Goal: Information Seeking & Learning: Learn about a topic

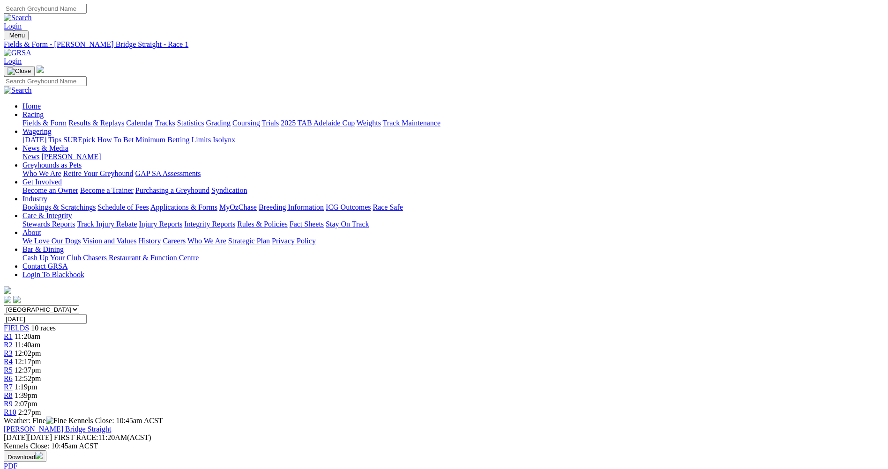
click at [13, 341] on span "R2" at bounding box center [8, 345] width 9 height 8
click at [40, 341] on span "11:40am" at bounding box center [28, 345] width 26 height 8
click at [41, 349] on span "12:02pm" at bounding box center [28, 353] width 27 height 8
drag, startPoint x: 0, startPoint y: 0, endPoint x: 396, endPoint y: 143, distance: 421.4
click at [13, 358] on span "R4" at bounding box center [8, 362] width 9 height 8
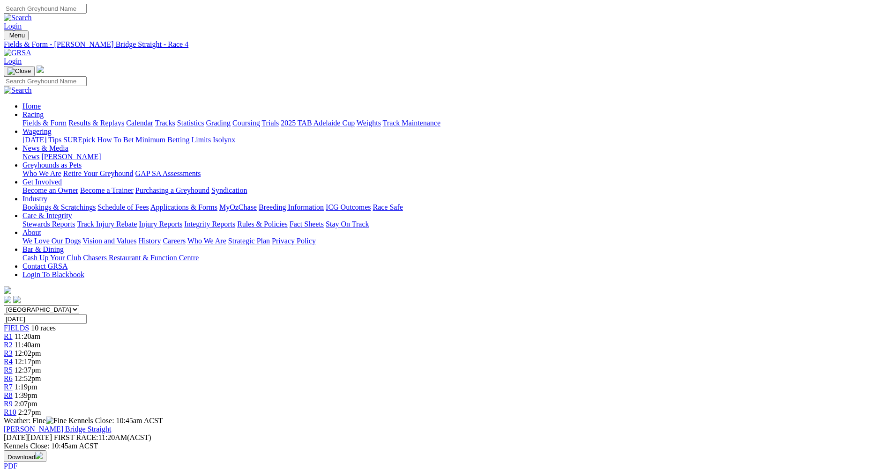
click at [448, 366] on div "R5 12:37pm" at bounding box center [444, 370] width 880 height 8
click at [13, 375] on link "R6" at bounding box center [8, 379] width 9 height 8
click at [548, 383] on div "R7 1:19pm" at bounding box center [444, 387] width 880 height 8
click at [37, 392] on span "1:39pm" at bounding box center [26, 396] width 23 height 8
click at [13, 400] on link "R9" at bounding box center [8, 404] width 9 height 8
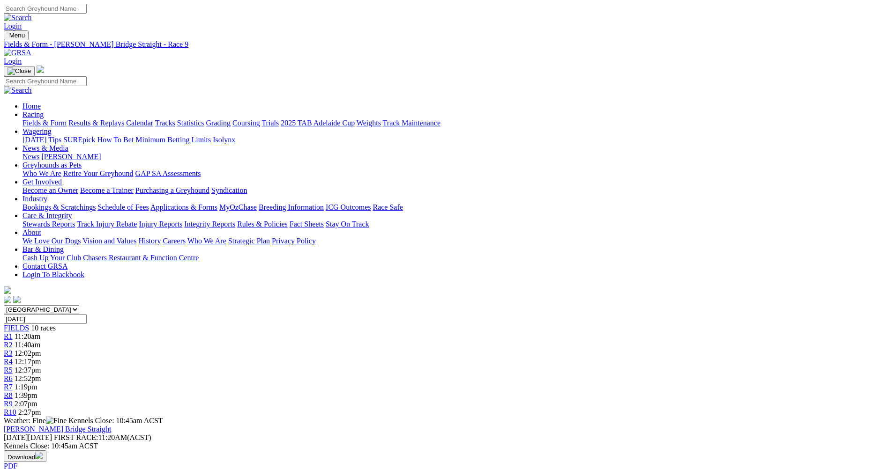
click at [41, 408] on span "2:27pm" at bounding box center [29, 412] width 23 height 8
click at [13, 333] on link "R1" at bounding box center [8, 337] width 9 height 8
